Goal: Task Accomplishment & Management: Use online tool/utility

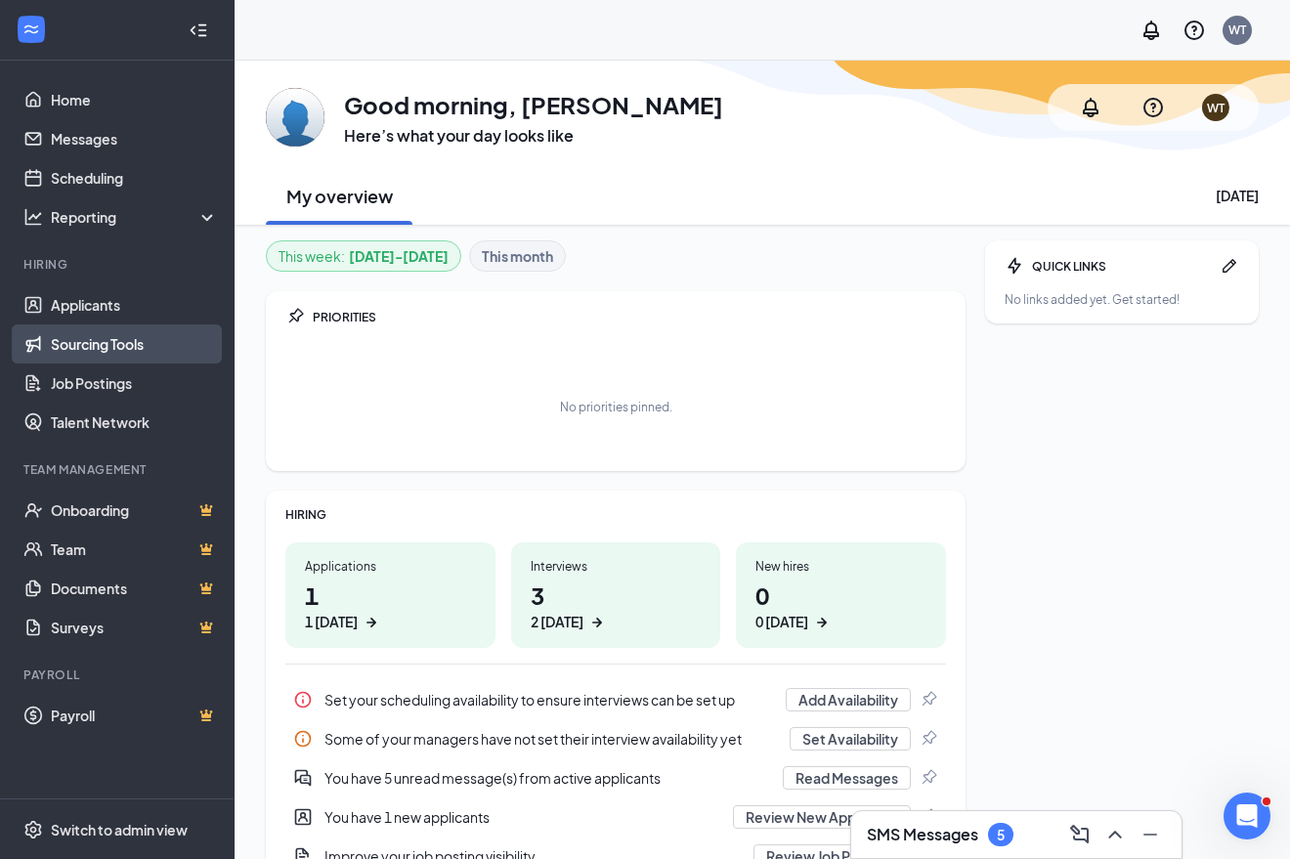
click at [85, 356] on link "Sourcing Tools" at bounding box center [134, 344] width 167 height 39
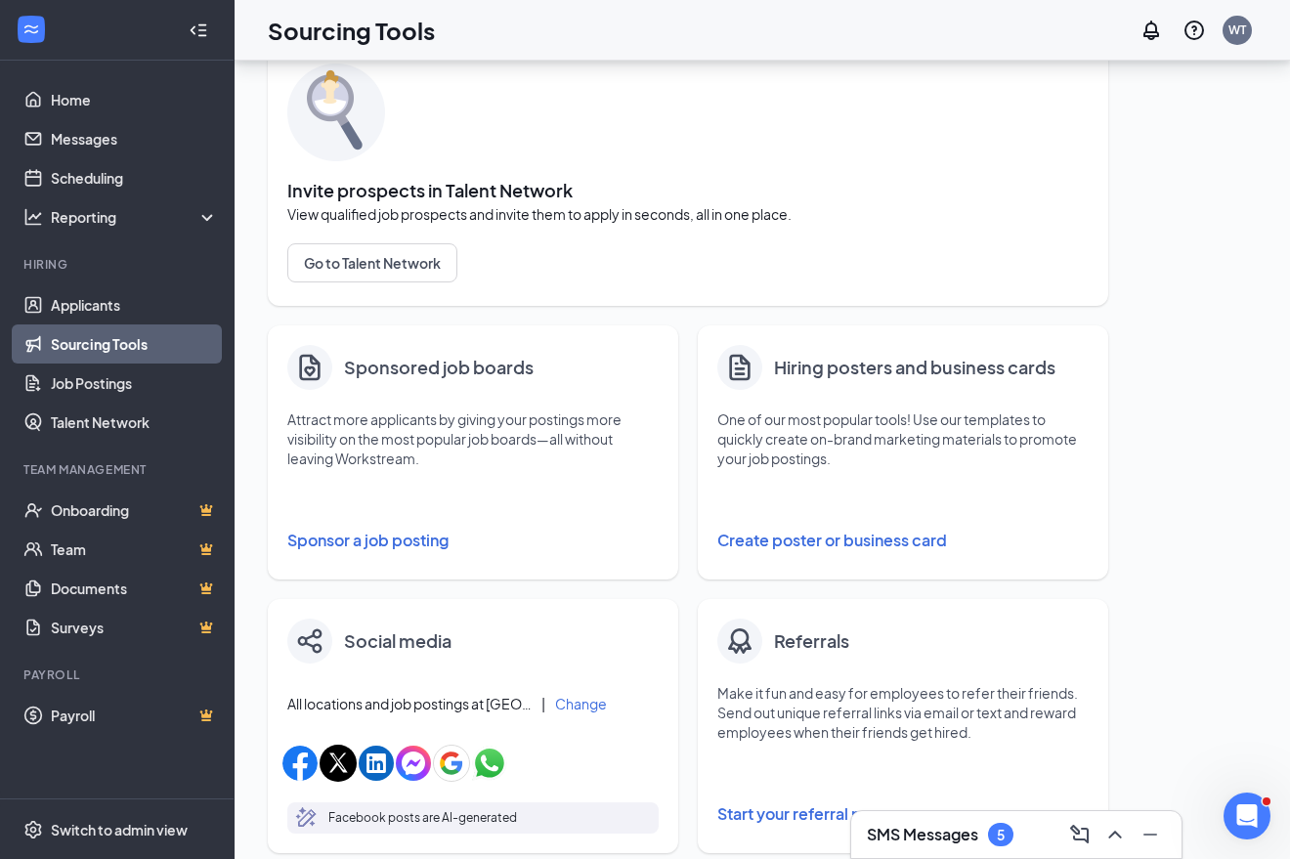
scroll to position [84, 0]
click at [405, 546] on button "Sponsor a job posting" at bounding box center [472, 539] width 371 height 39
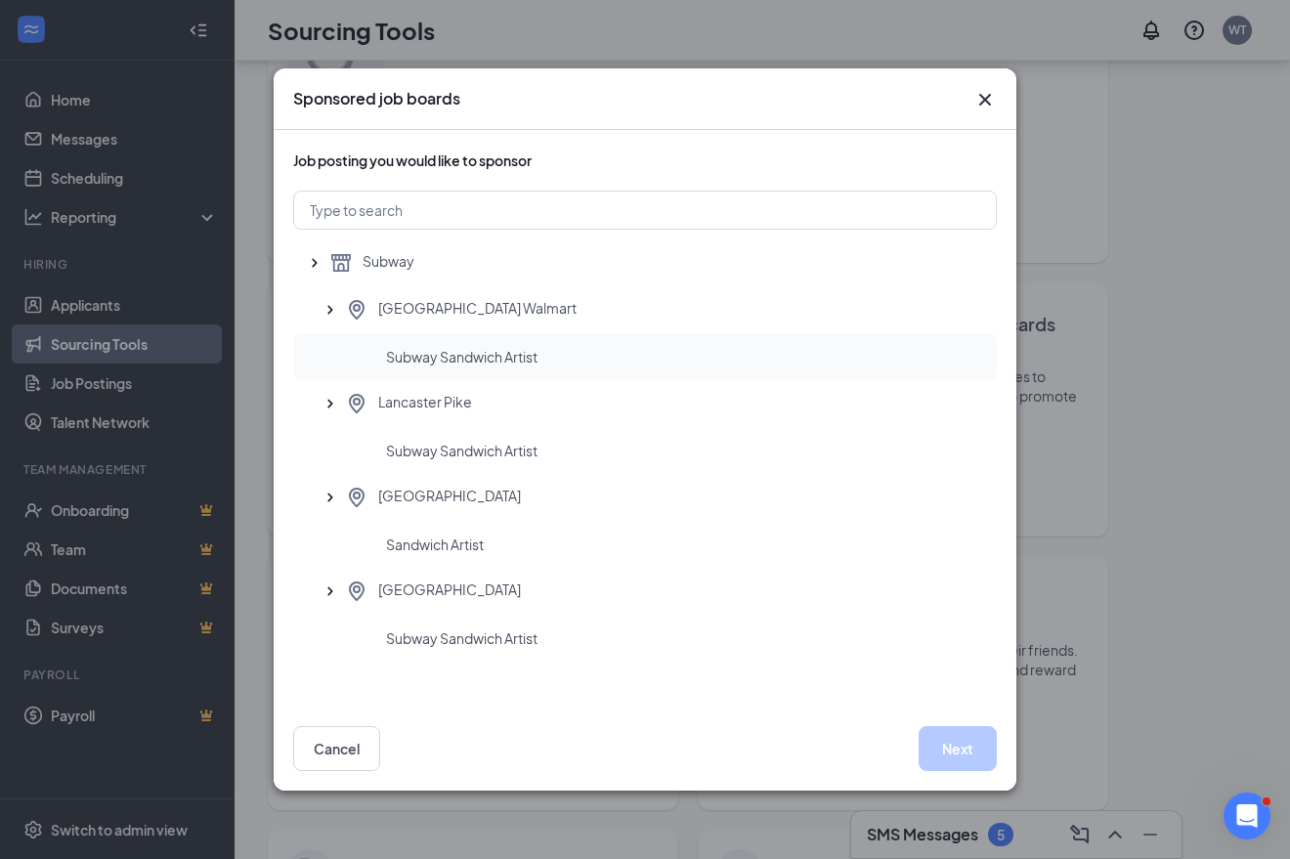
scroll to position [138, 0]
click at [475, 551] on span "Sandwich Artist" at bounding box center [435, 545] width 98 height 20
click at [962, 760] on button "Next" at bounding box center [958, 748] width 78 height 45
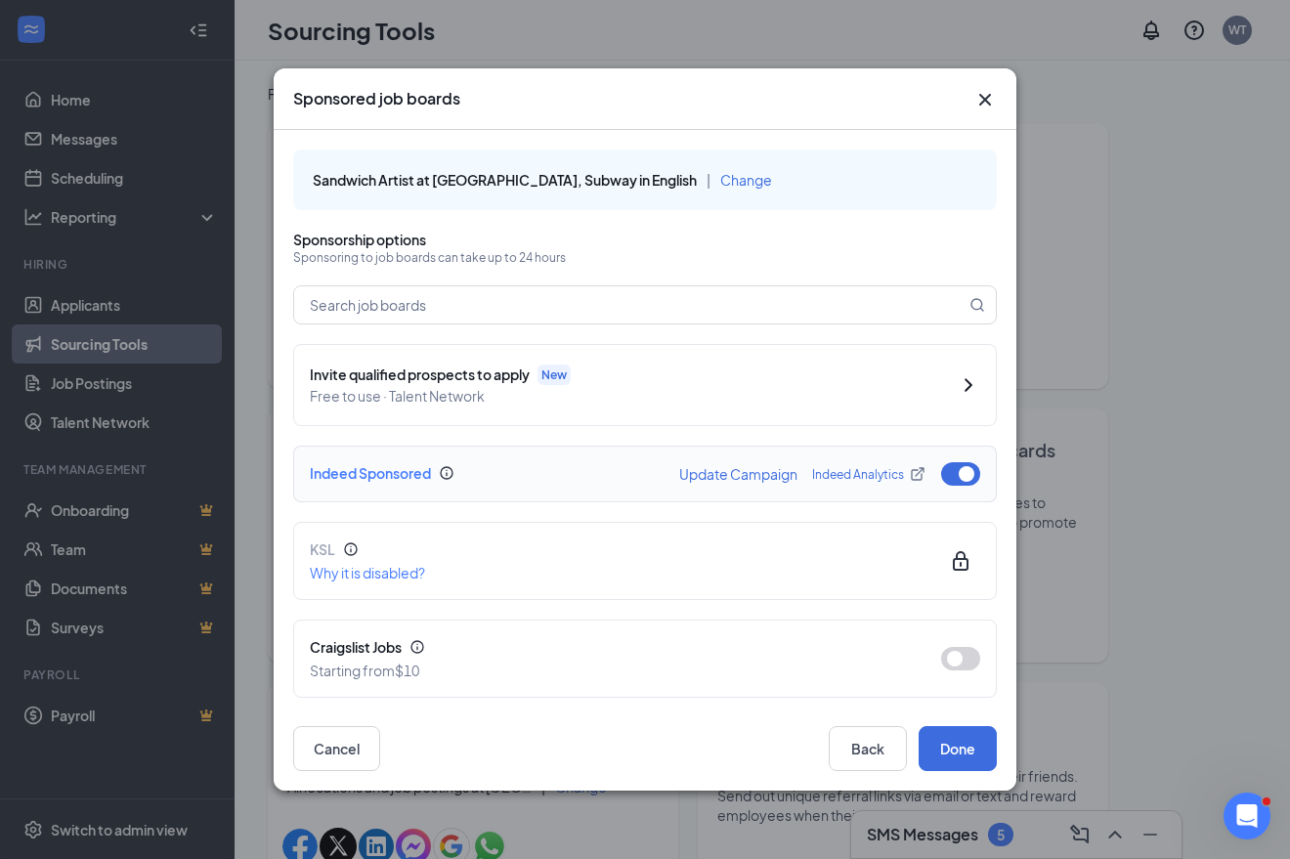
click at [745, 481] on button "Update Campaign" at bounding box center [738, 474] width 118 height 14
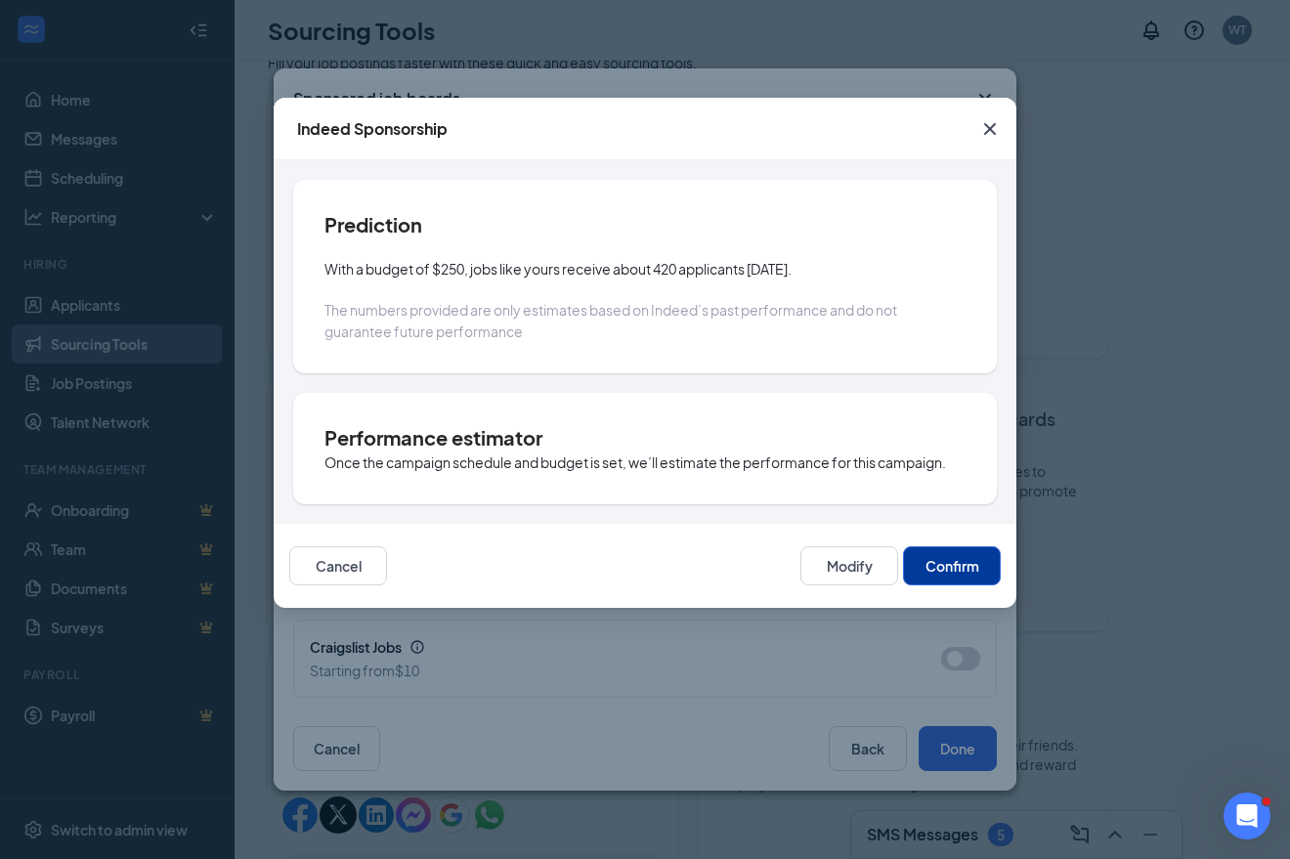
scroll to position [64, 0]
click at [984, 131] on icon "Cross" at bounding box center [990, 128] width 23 height 23
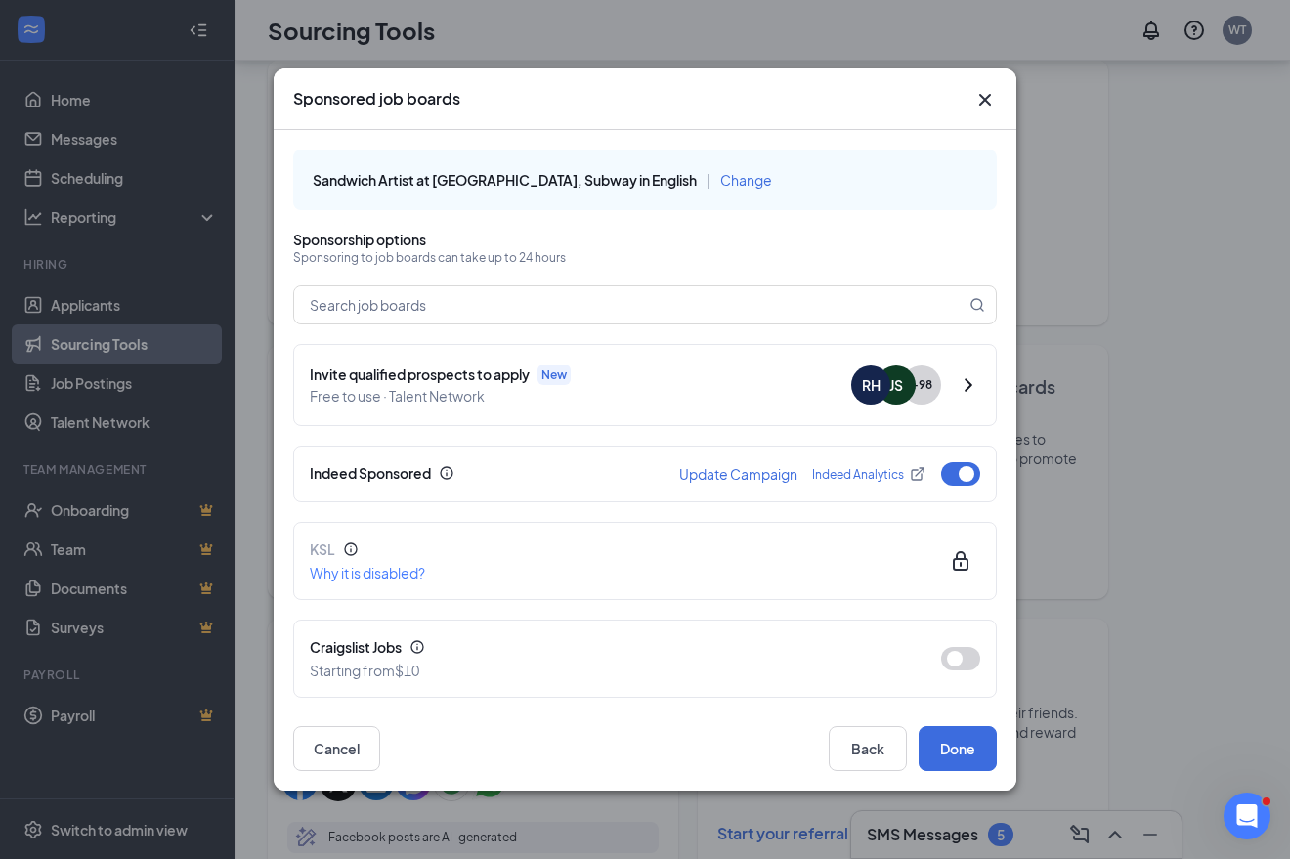
click at [989, 99] on icon "Cross" at bounding box center [985, 99] width 23 height 23
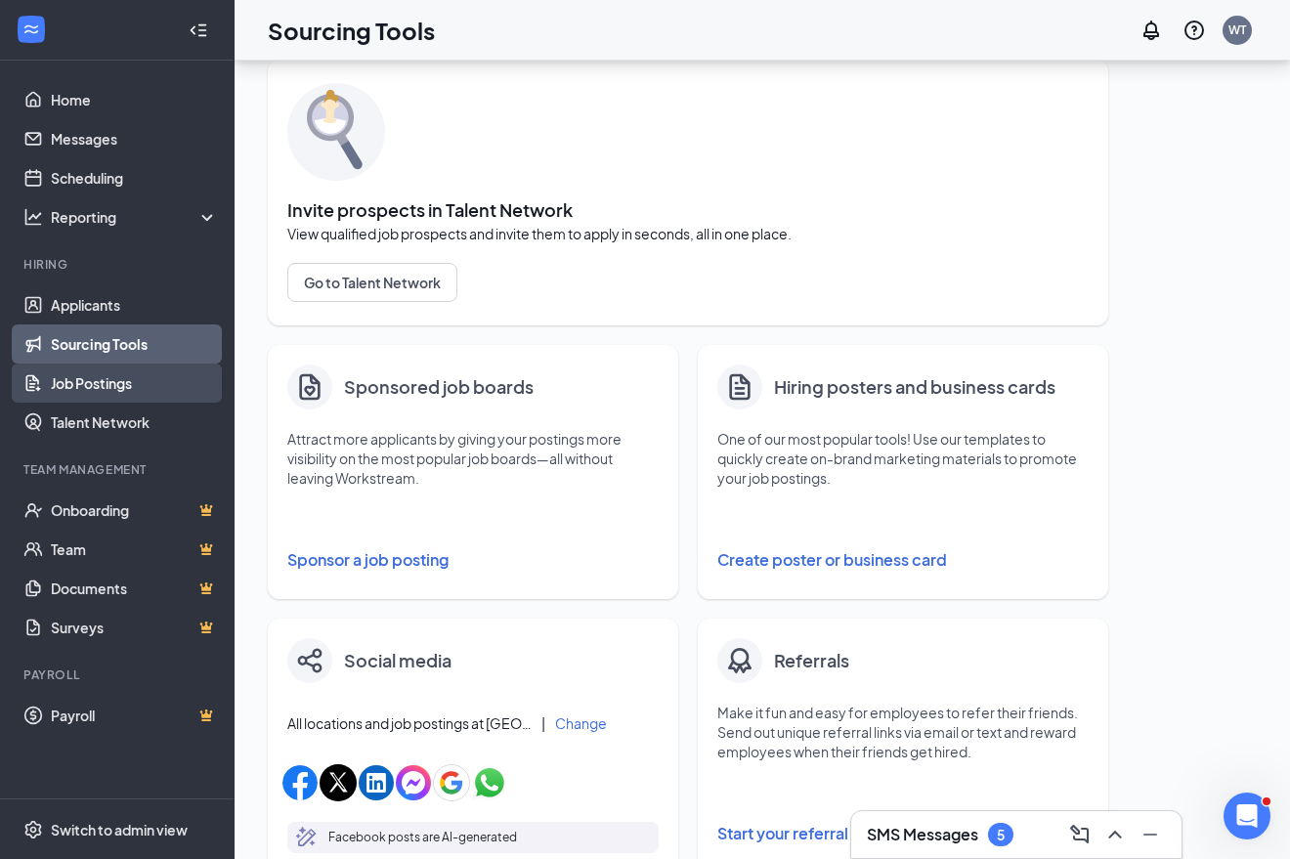
click at [104, 385] on link "Job Postings" at bounding box center [134, 383] width 167 height 39
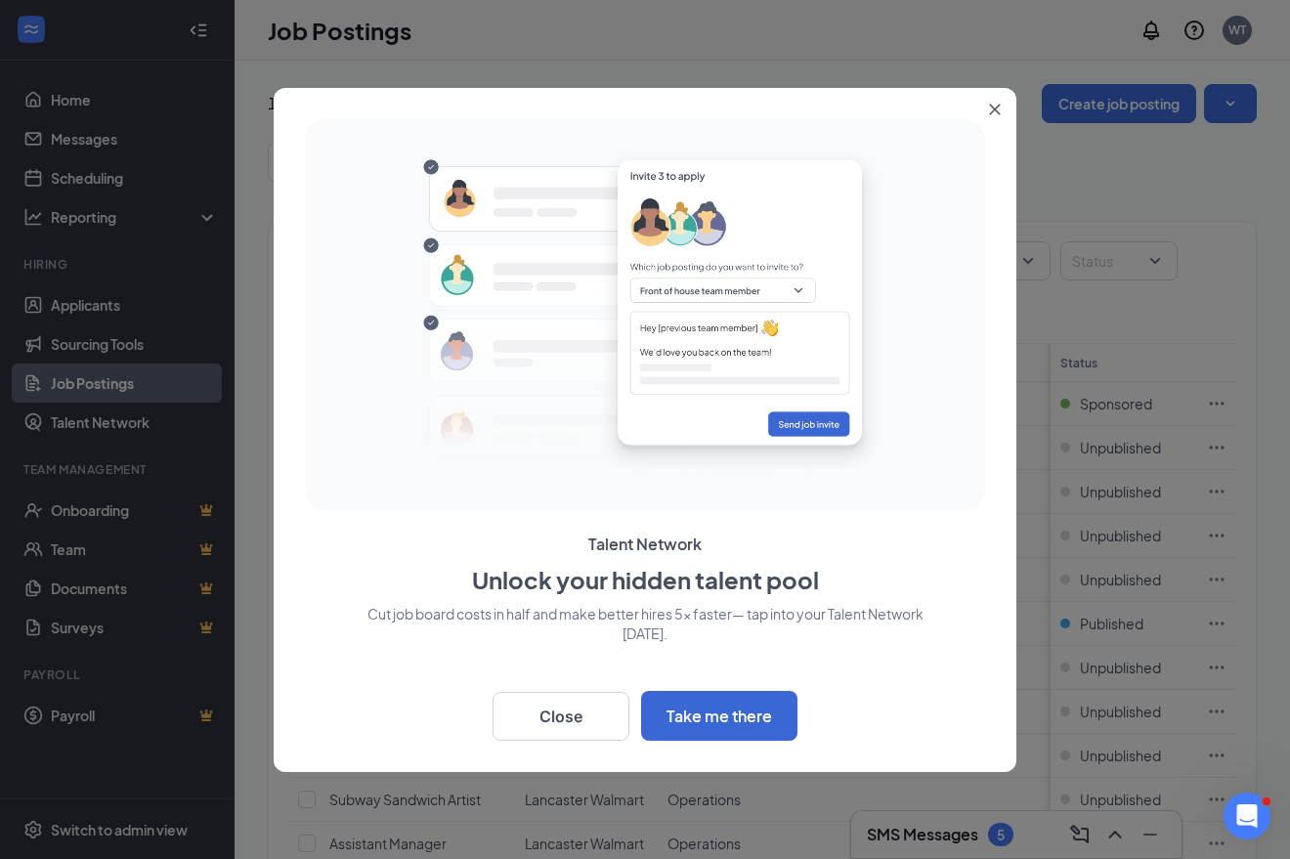
click at [997, 120] on button "Close" at bounding box center [999, 105] width 35 height 35
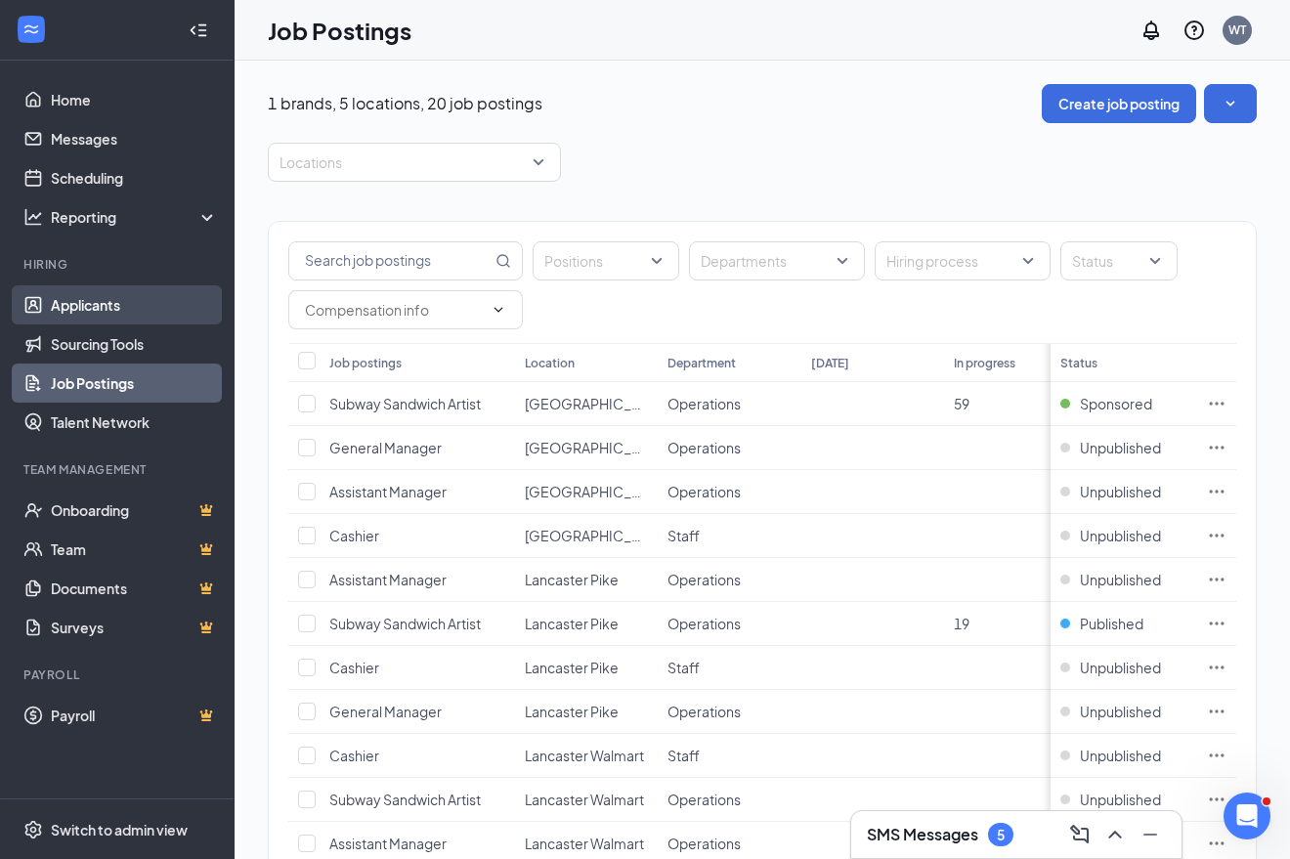
click at [104, 304] on link "Applicants" at bounding box center [134, 304] width 167 height 39
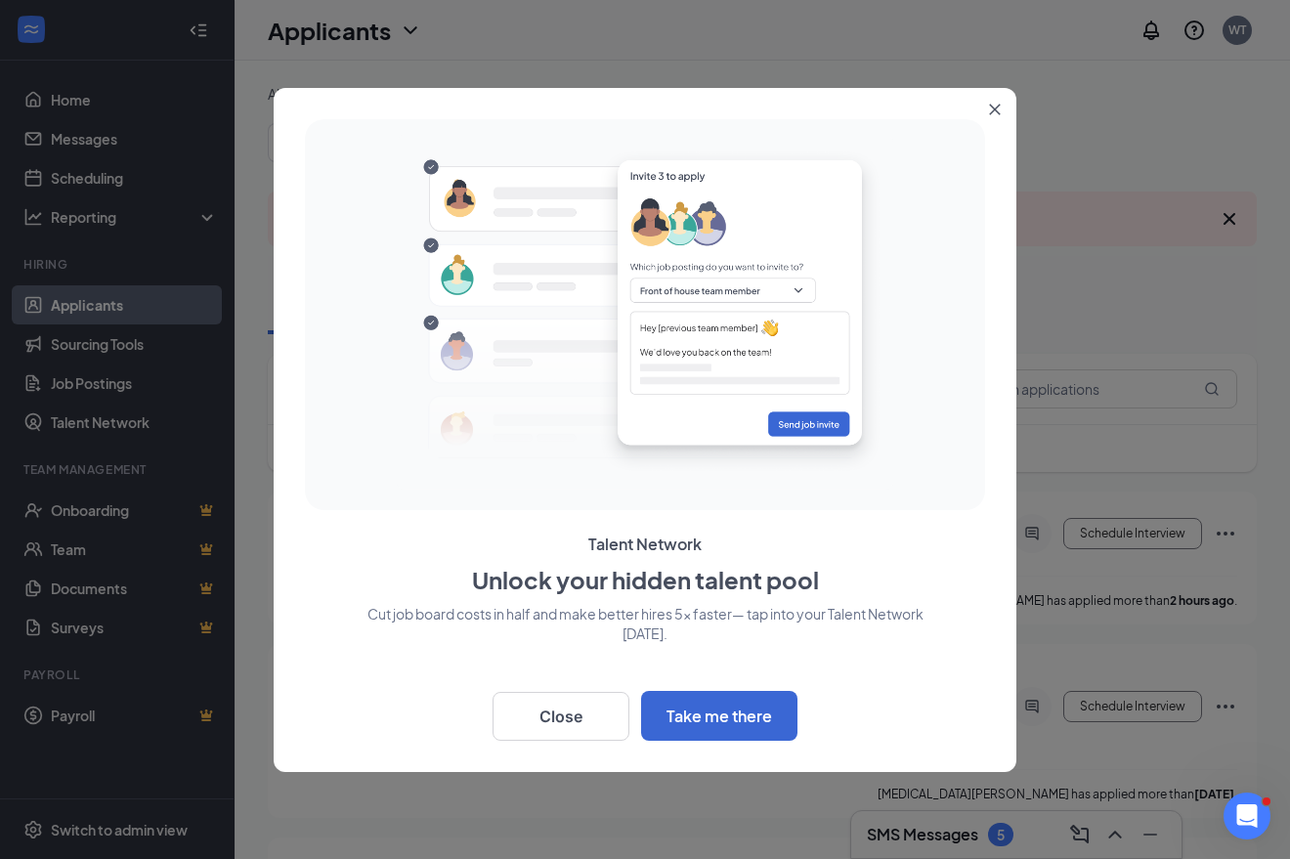
click at [989, 114] on icon "Close" at bounding box center [995, 110] width 12 height 12
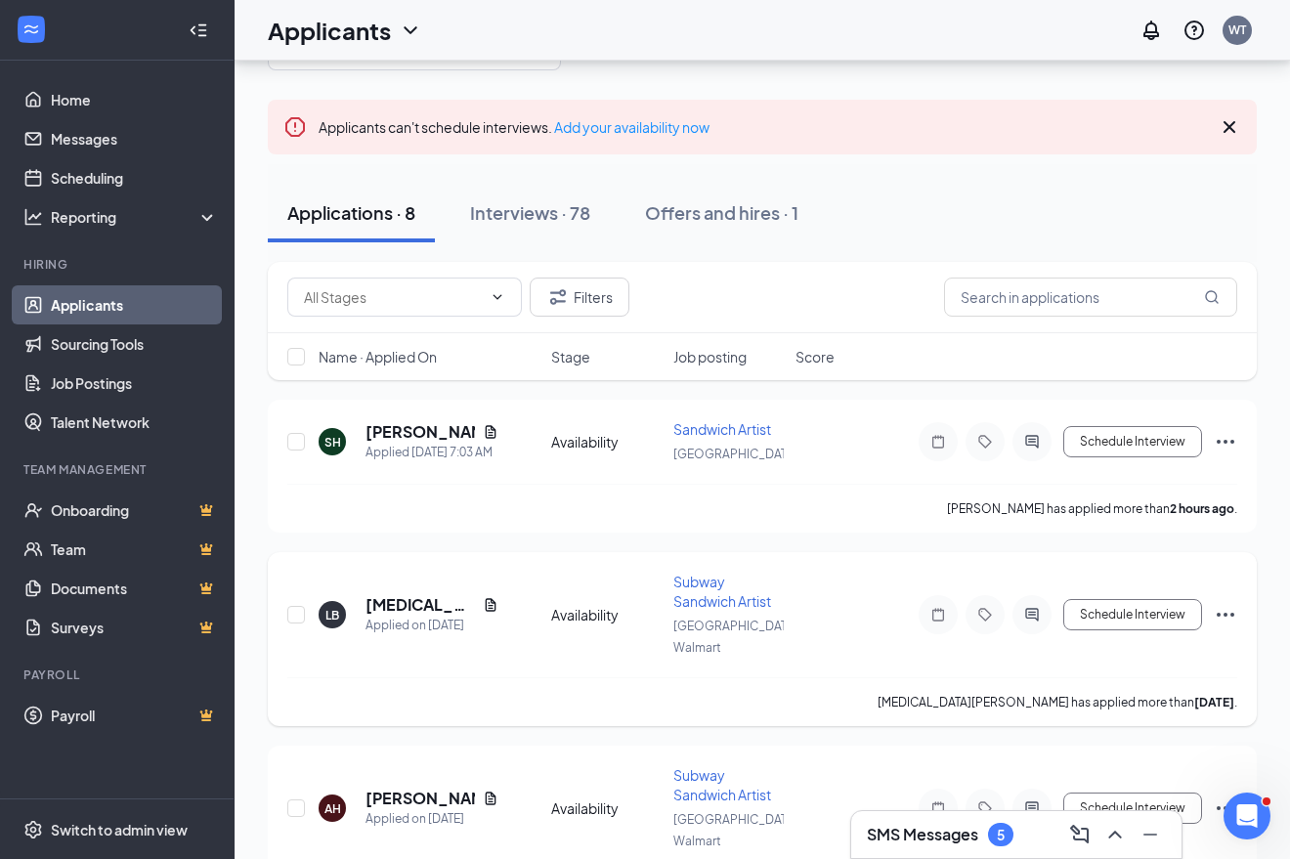
scroll to position [84, 0]
